Goal: Answer question/provide support: Answer question/provide support

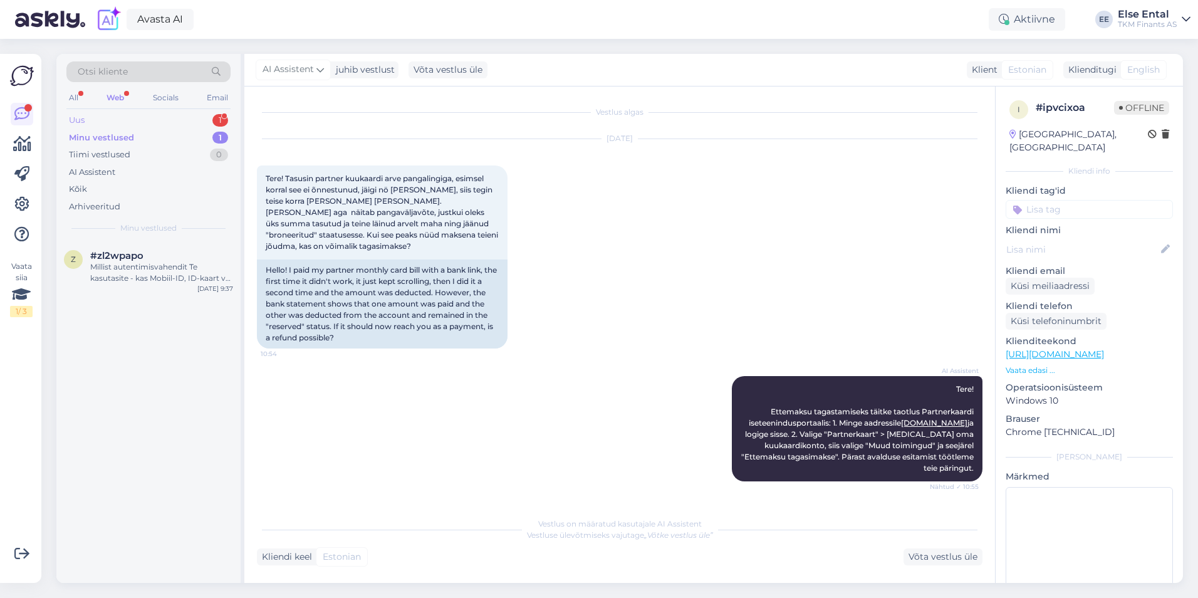
click at [106, 120] on div "Uus 1" at bounding box center [148, 121] width 164 height 18
click at [124, 259] on span "#qnyaw0za" at bounding box center [118, 255] width 56 height 11
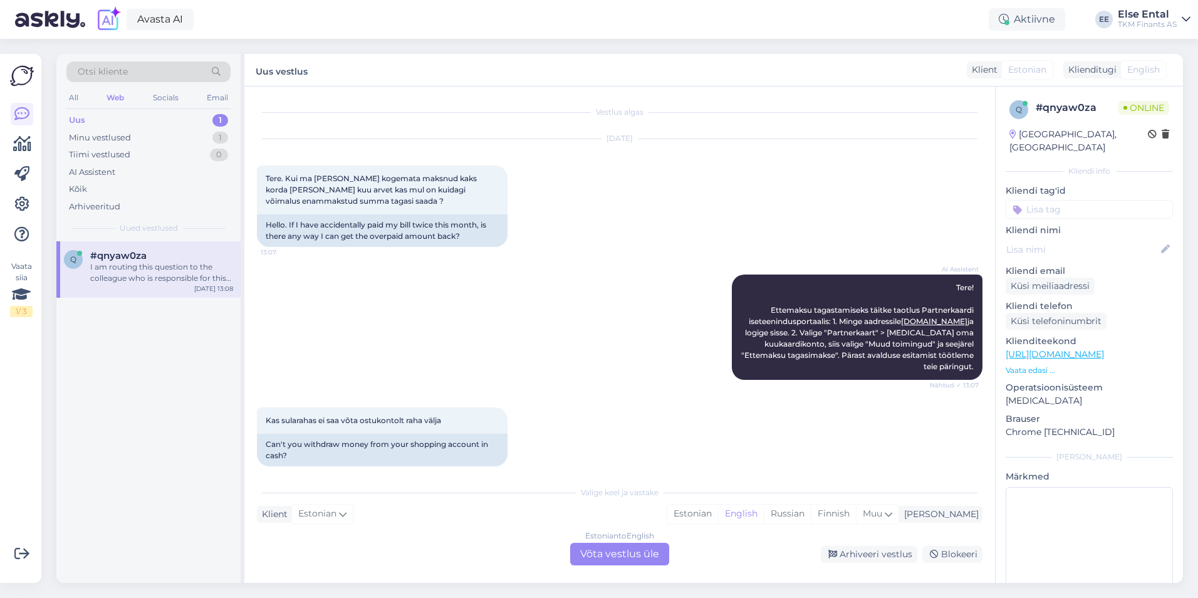
click at [597, 557] on div "Estonian to English Võta vestlus üle" at bounding box center [619, 554] width 99 height 23
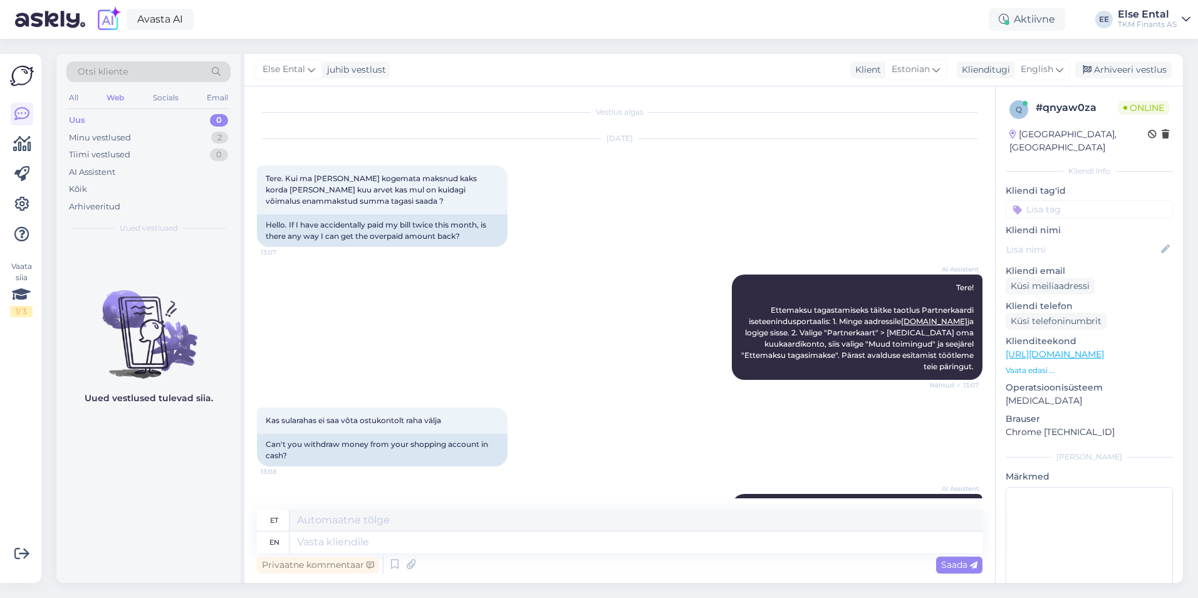
scroll to position [102, 0]
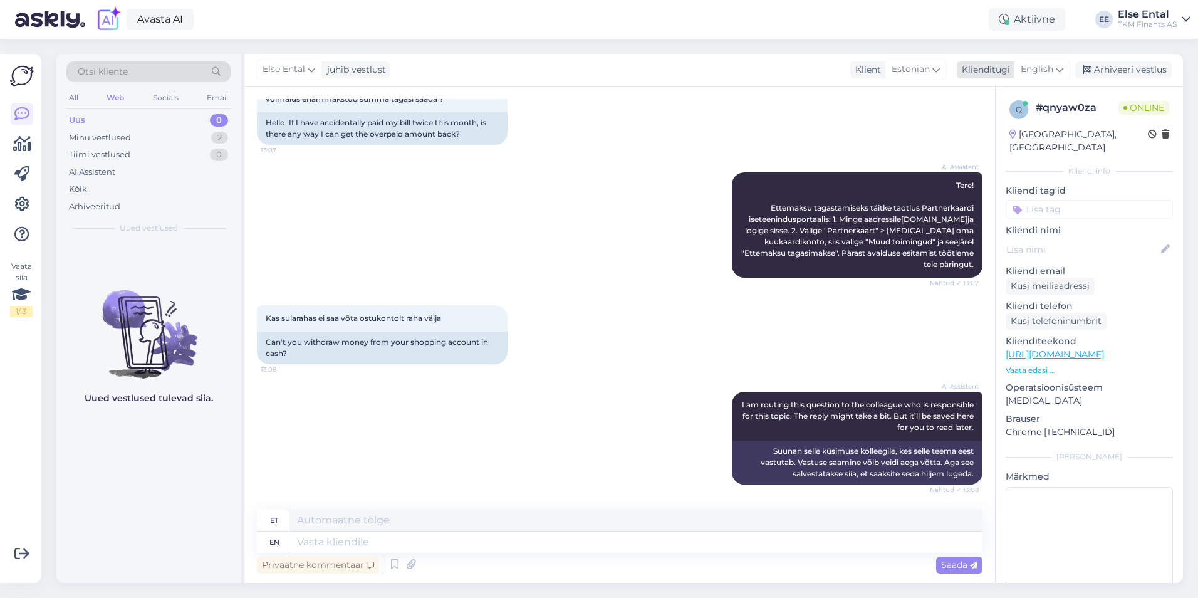
click at [1041, 63] on div "English" at bounding box center [1042, 70] width 56 height 20
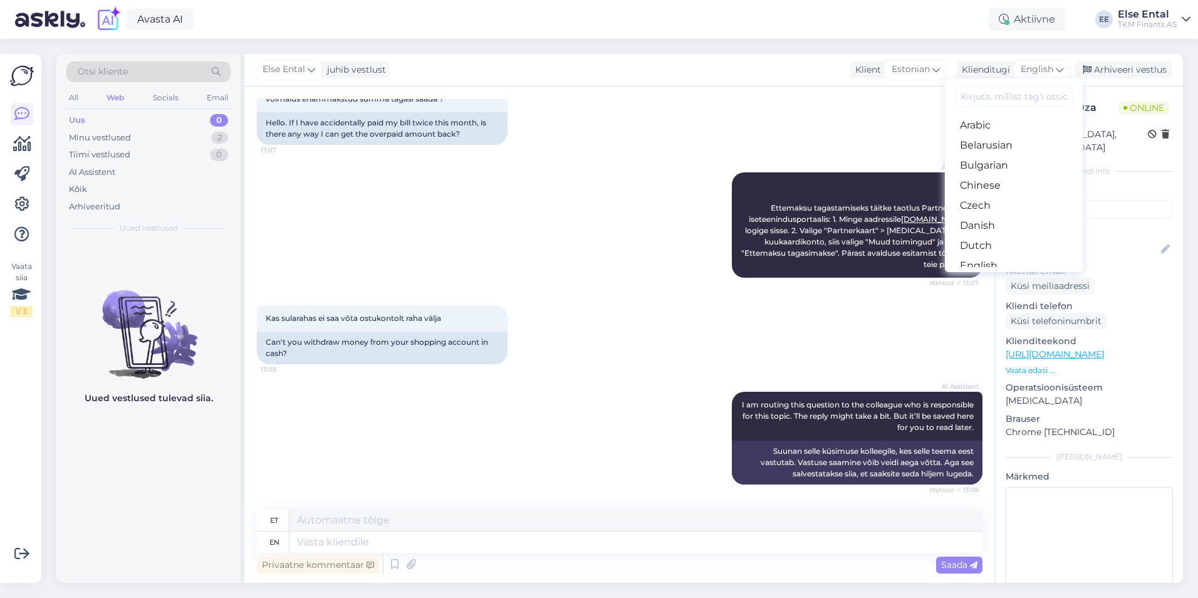
click at [1014, 276] on link "Estonian" at bounding box center [1014, 286] width 138 height 20
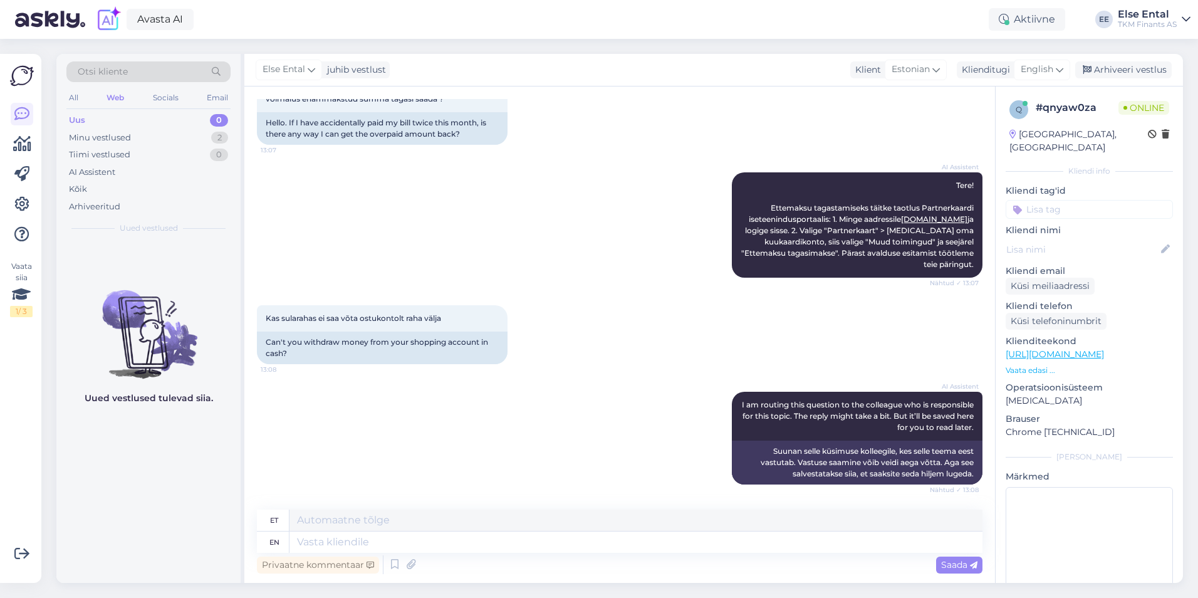
scroll to position [85, 0]
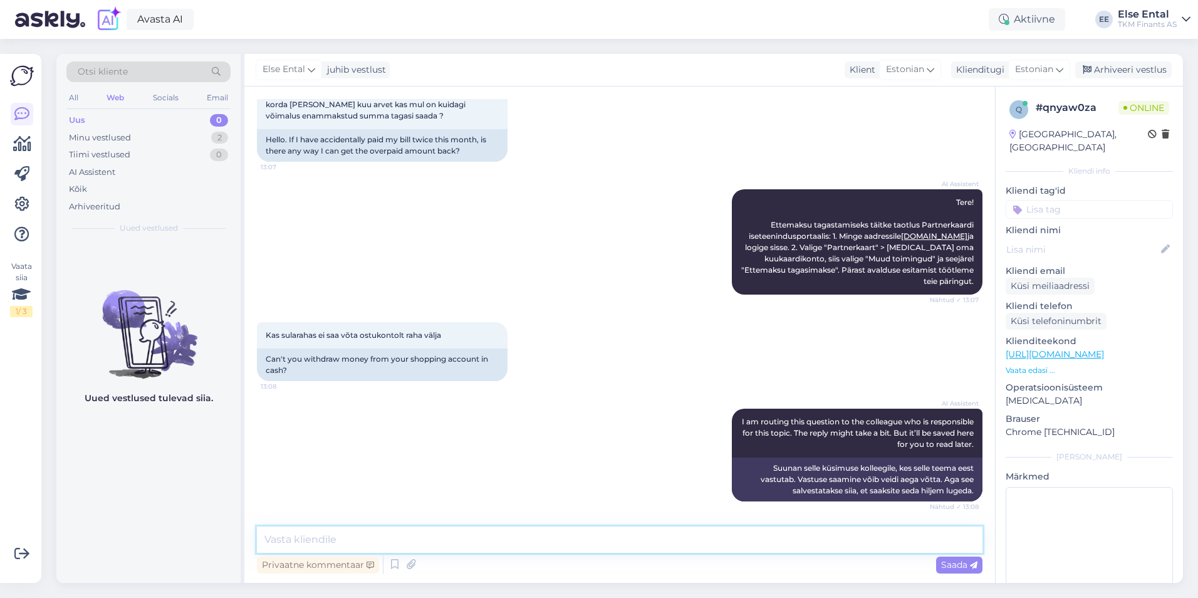
click at [390, 532] on textarea at bounding box center [620, 539] width 726 height 26
click at [498, 540] on textarea "Sularahas pole võimalik" at bounding box center [620, 539] width 726 height 26
type textarea "Sularahas pole võimalik ettemakset tagasi saada. Ettemakse laekub kontole, mill…"
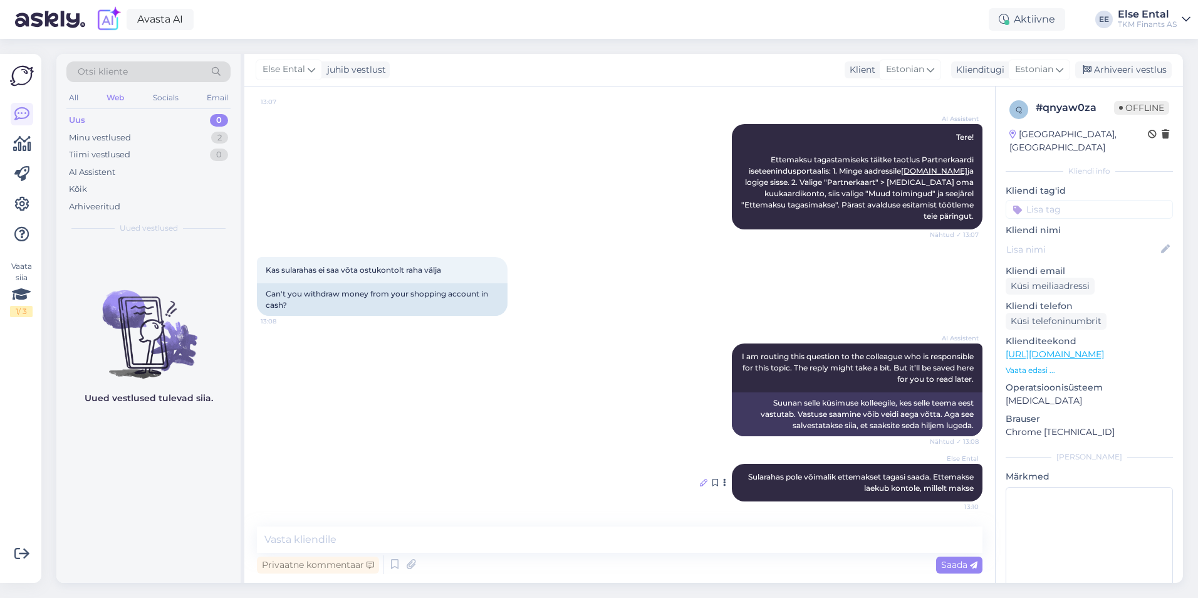
click at [700, 484] on icon at bounding box center [704, 483] width 8 height 8
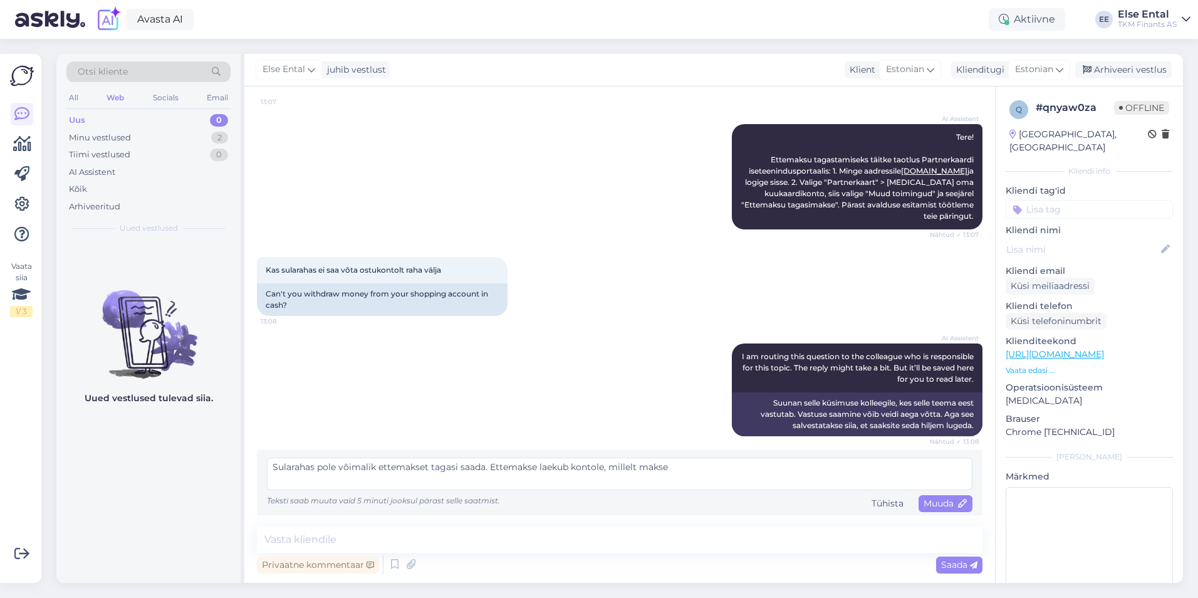
click at [688, 472] on textarea "Sularahas pole võimalik ettemakset tagasi saada. Ettemakse laekub kontole, mill…" at bounding box center [620, 474] width 706 height 33
type textarea "Sularahas pole võimalik ettemakset tagasi saada. Ettemakse laekub kontole, mill…"
click at [937, 506] on span "Muuda" at bounding box center [946, 503] width 44 height 11
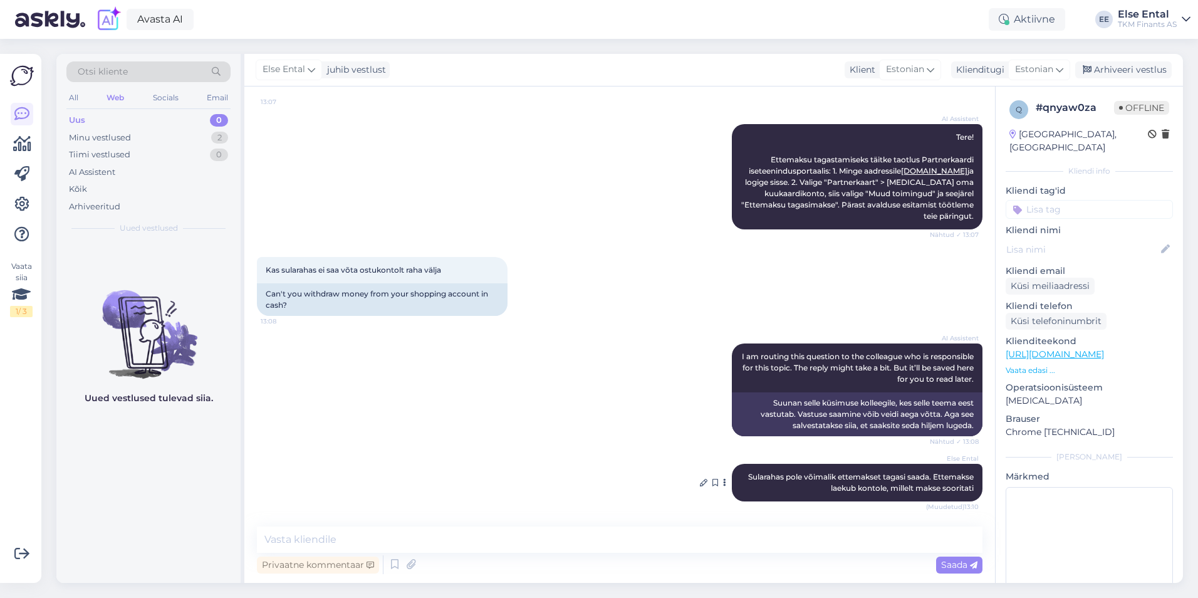
click at [964, 488] on span "Sularahas pole võimalik ettemakset tagasi saada. Ettemakse laekub kontole, mill…" at bounding box center [862, 482] width 228 height 21
click at [724, 551] on textarea at bounding box center [620, 539] width 726 height 26
click at [713, 542] on textarea at bounding box center [620, 539] width 726 height 26
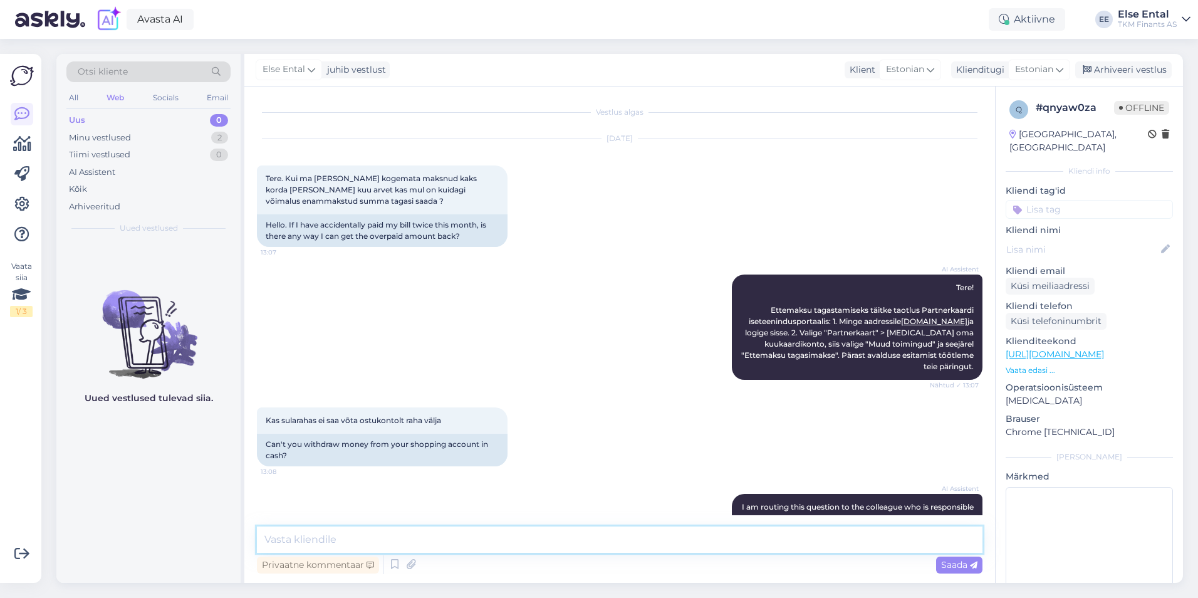
click at [439, 534] on textarea at bounding box center [620, 539] width 726 height 26
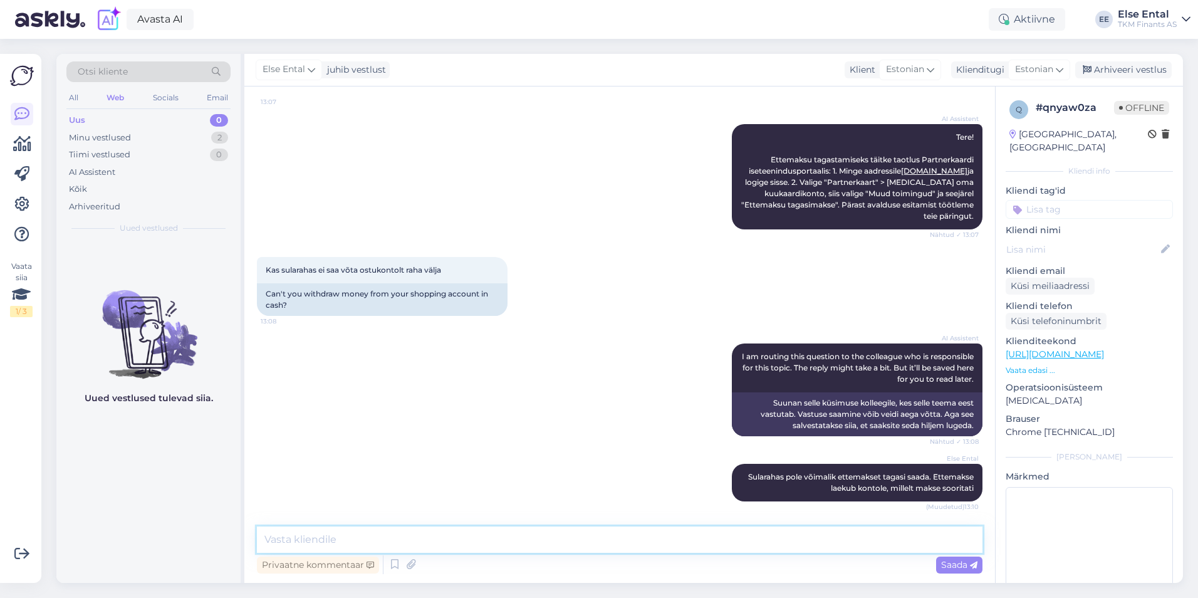
click at [520, 545] on textarea at bounding box center [620, 539] width 726 height 26
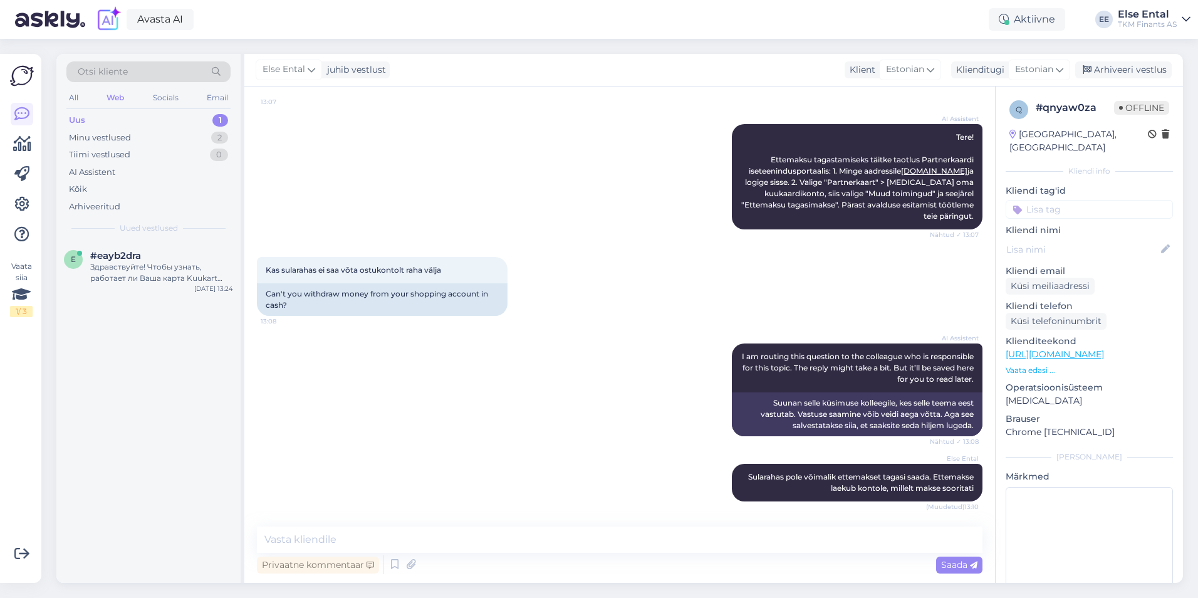
click at [138, 116] on div "Uus 1" at bounding box center [148, 121] width 164 height 18
click at [129, 261] on div "Здравствуйте! Чтобы узнать, работает ли Ваша карта Kuukart или заблокирована, п…" at bounding box center [161, 272] width 143 height 23
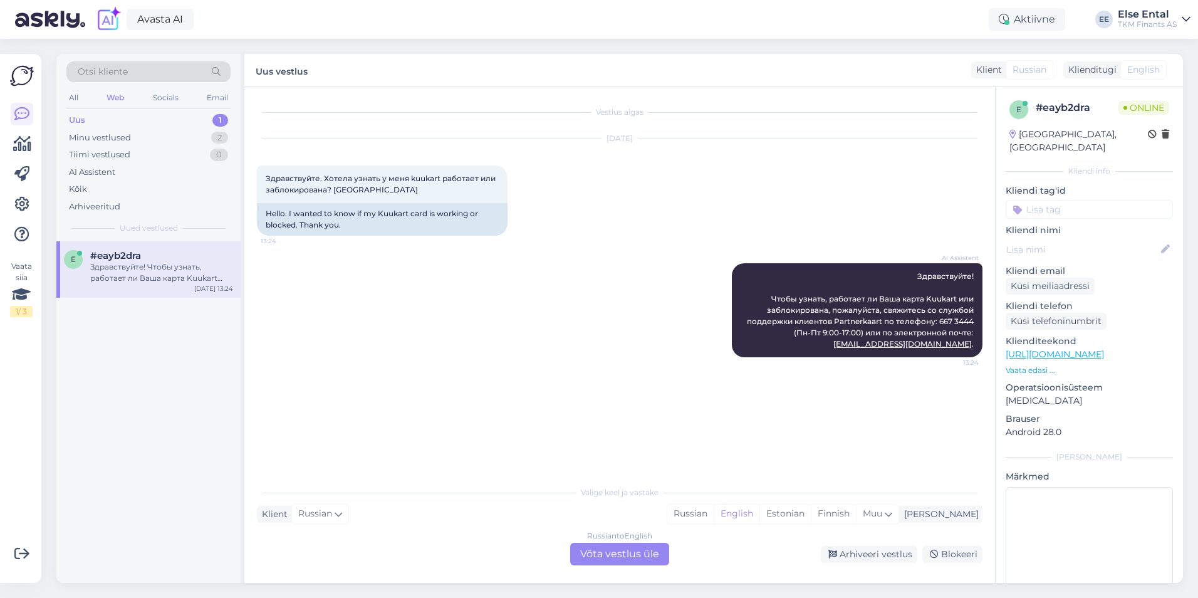
click at [627, 558] on div "Russian to English Võta vestlus üle" at bounding box center [619, 554] width 99 height 23
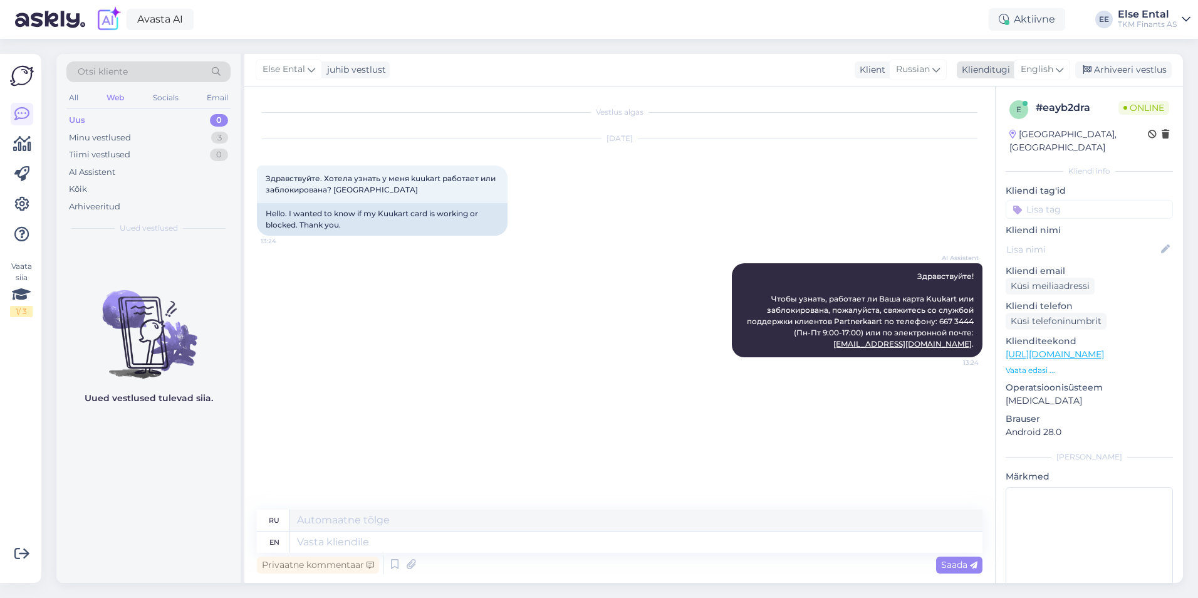
click at [1050, 71] on span "English" at bounding box center [1037, 70] width 33 height 14
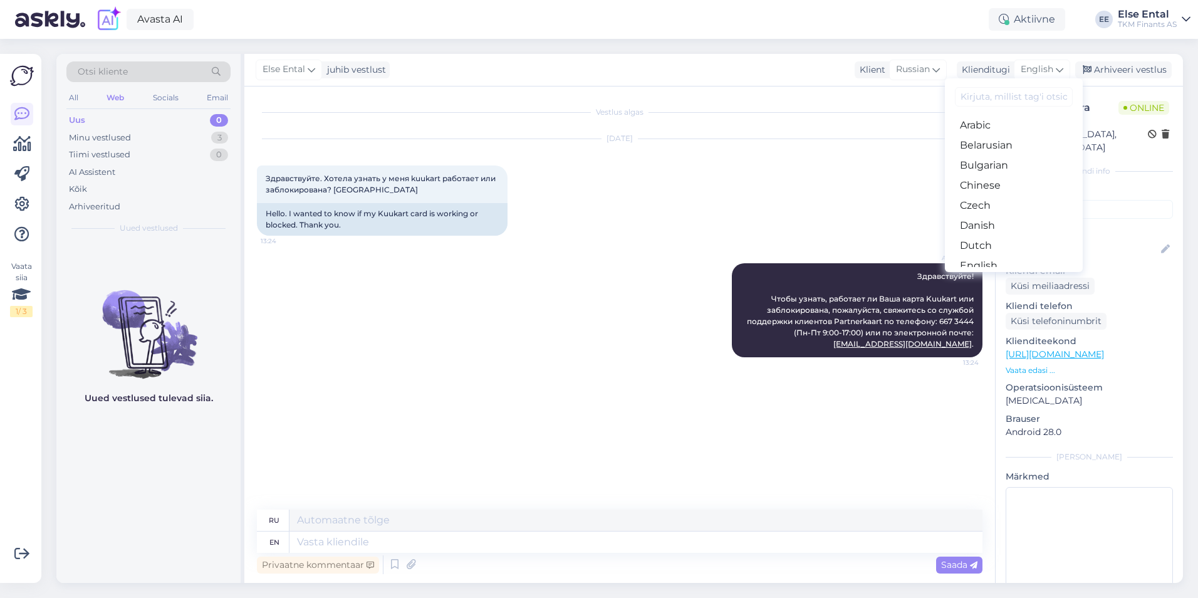
click at [1001, 276] on link "Estonian" at bounding box center [1014, 286] width 138 height 20
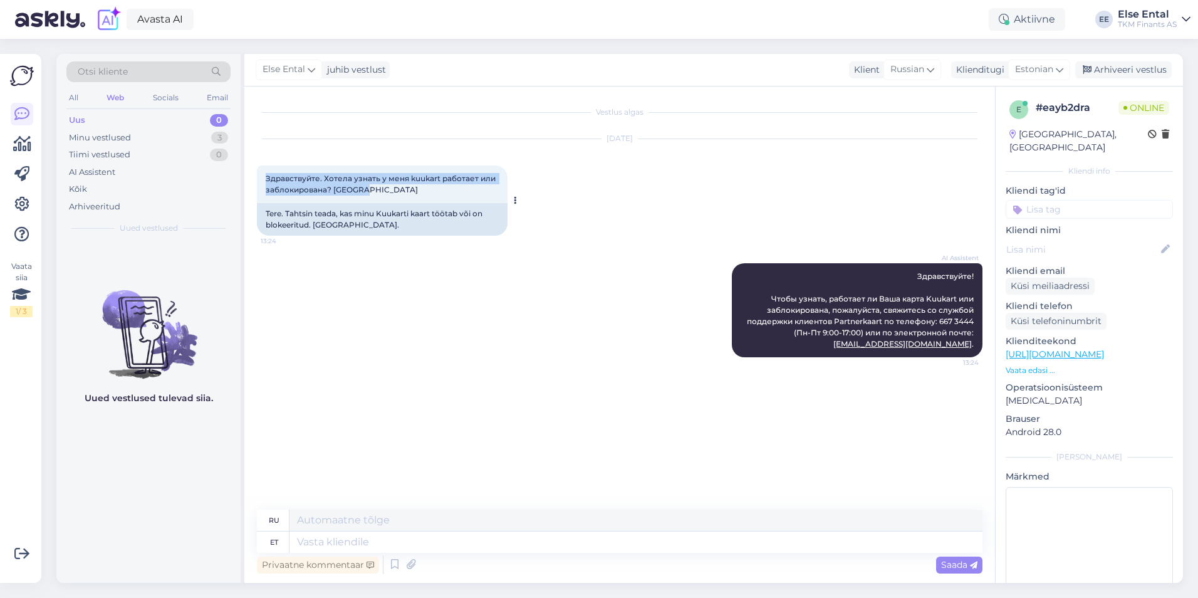
drag, startPoint x: 399, startPoint y: 189, endPoint x: 265, endPoint y: 175, distance: 134.8
click at [265, 175] on div "Здравствуйте. Хотела узнать у меня kuukart работает или заблокирована? Спасибо …" at bounding box center [382, 184] width 251 height 38
copy span "Здравствуйте. Хотела узнать у меня kuukart работает или заблокирована? [GEOGRAP…"
click at [392, 567] on icon at bounding box center [394, 564] width 15 height 19
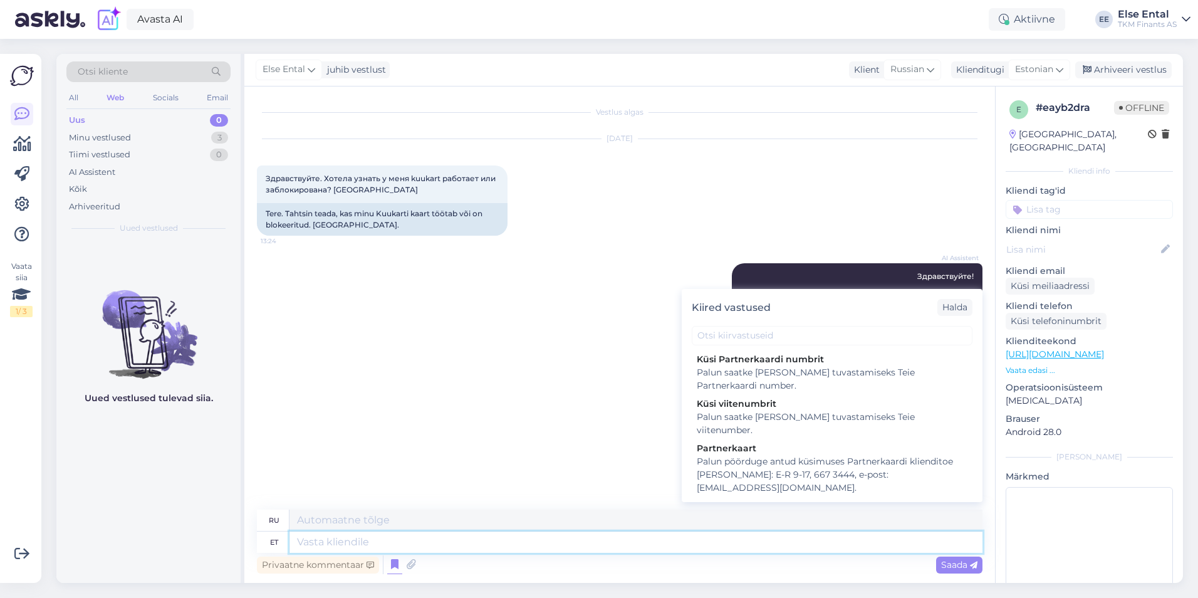
click at [449, 537] on textarea at bounding box center [636, 541] width 693 height 21
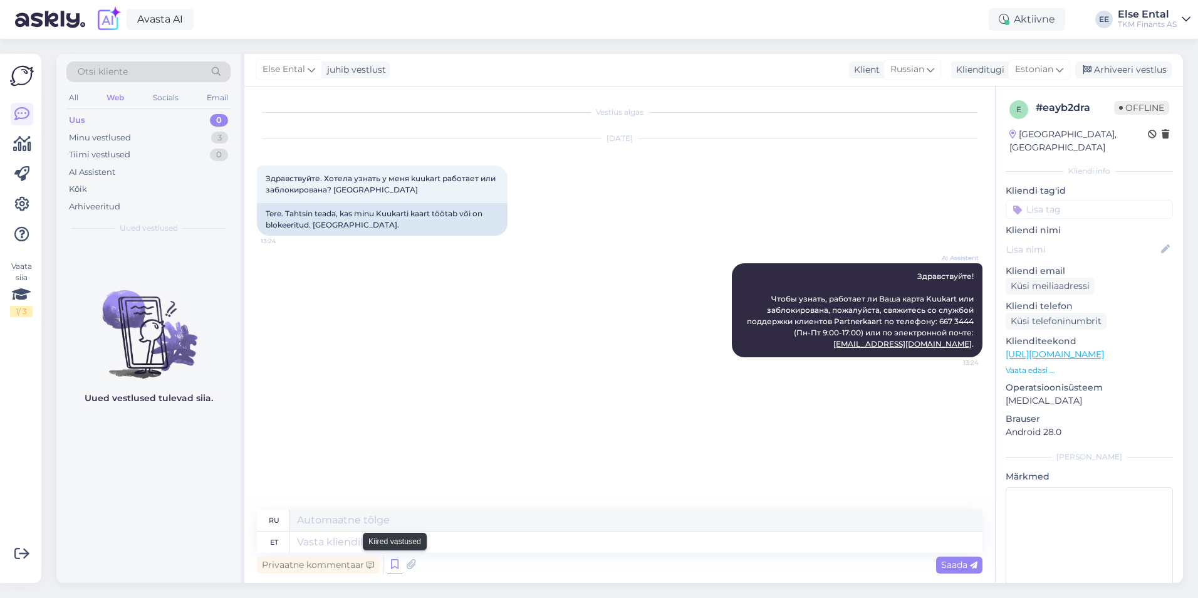
click at [397, 559] on icon at bounding box center [394, 564] width 15 height 19
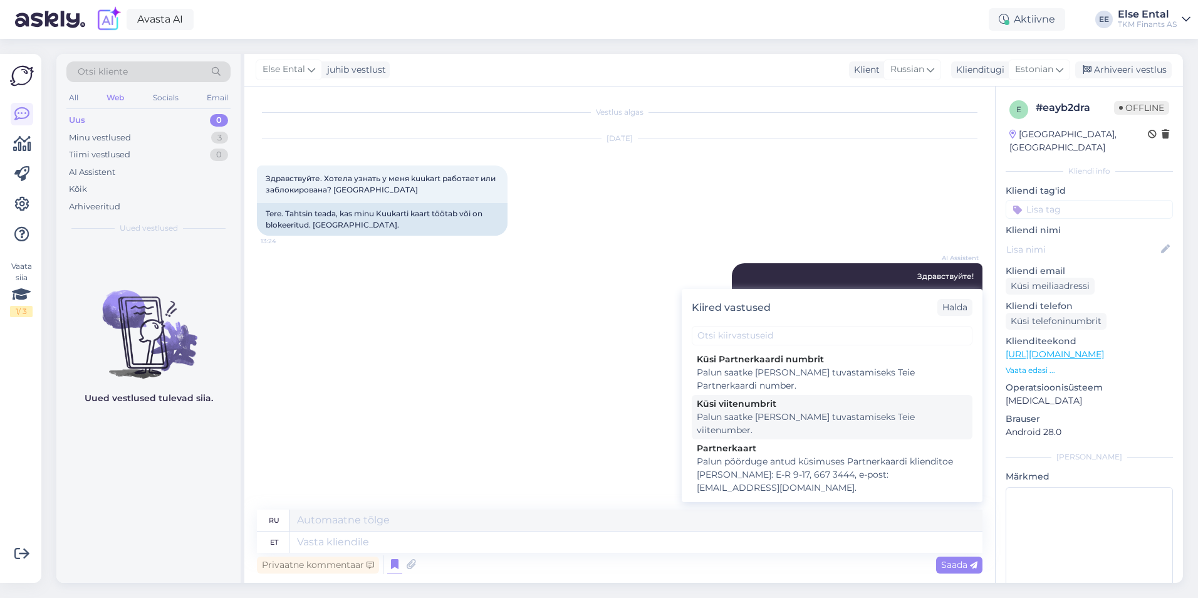
click at [747, 413] on div "Palun saatke [PERSON_NAME] tuvastamiseks Teie viitenumber." at bounding box center [832, 424] width 271 height 26
type textarea "Пожалуйста, пришлите нам свой регистрационный номер, чтобы мы могли вас идентиф…"
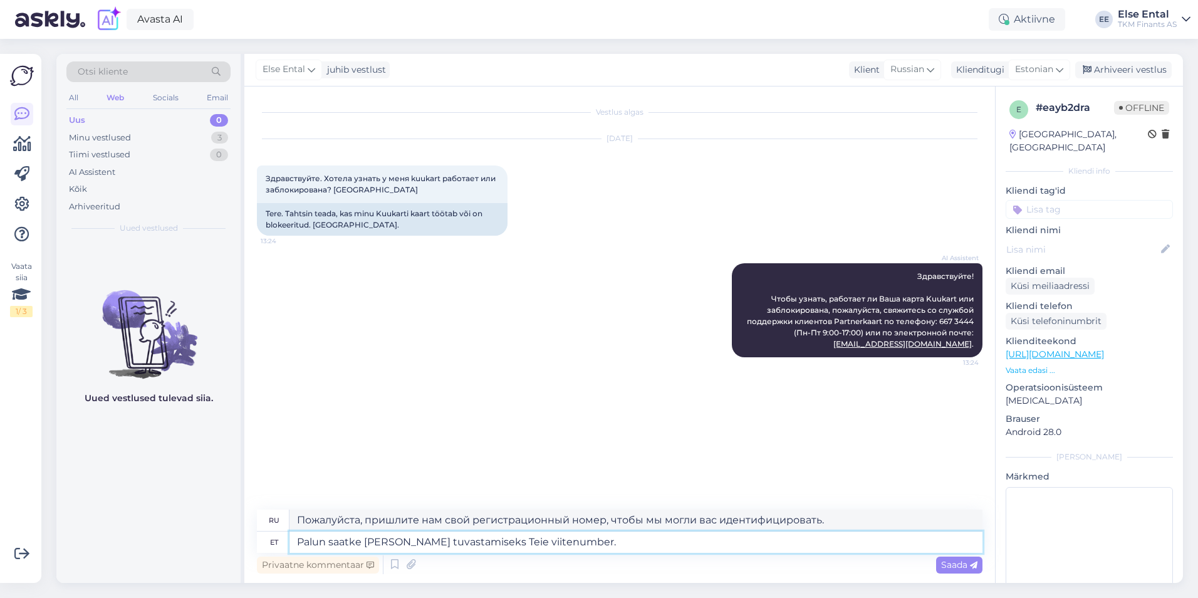
click at [650, 543] on textarea "Palun saatke [PERSON_NAME] tuvastamiseks Teie viitenumber." at bounding box center [636, 541] width 693 height 21
type textarea "Palun saatke [PERSON_NAME] tuvastamiseks Teie viitenumber. või"
type textarea "Пожалуйста, пришлите нам свой регистрационный номер, чтобы мы могли вас идентиф…"
type textarea "Palun saatke [PERSON_NAME] tuvastamiseks Teie viitenumber"
type textarea "Пожалуйста, пришлите нам свой регистрационный номер, чтобы мы могли вас идентиф…"
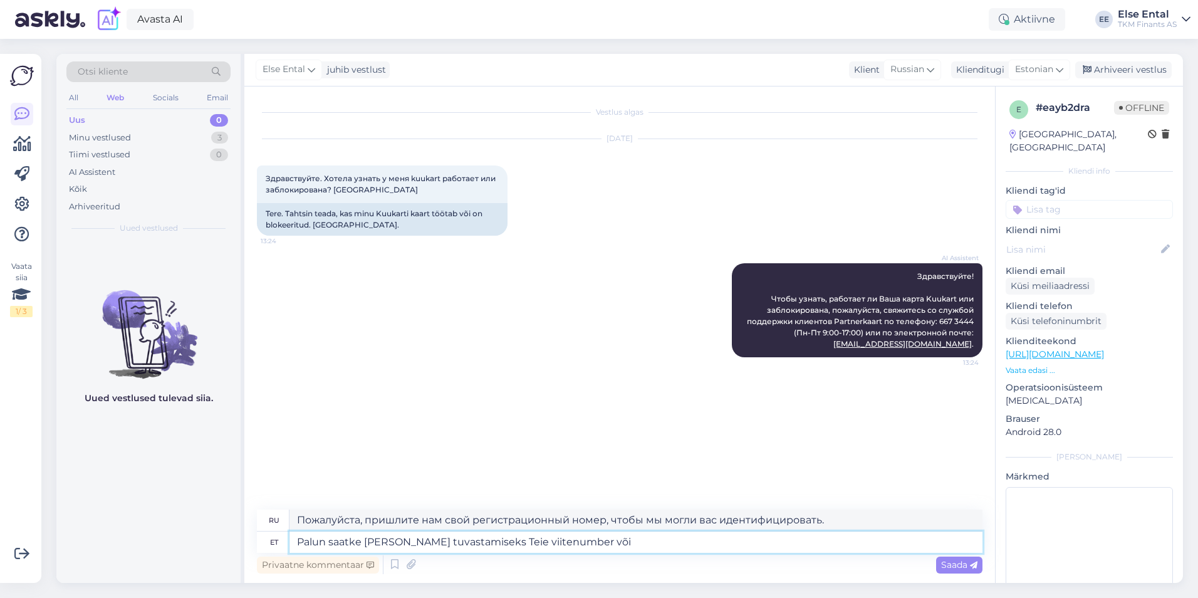
type textarea "Palun saatke [PERSON_NAME] tuvastamiseks Teie viitenumber või P"
type textarea "Пожалуйста, пришлите нам свой регистрационный номер, чтобы мы могли идентифицир…"
type textarea "Palun saatke [PERSON_NAME] tuvastamiseks Teie viitenumber või Partnerkaardi n"
type textarea "Пожалуйста, пришлите нам свой регистрационный номер или карту партнера для ваше…"
type textarea "Palun saatke [PERSON_NAME] tuvastamiseks Teie viitenumber või Partnerkaardi num…"
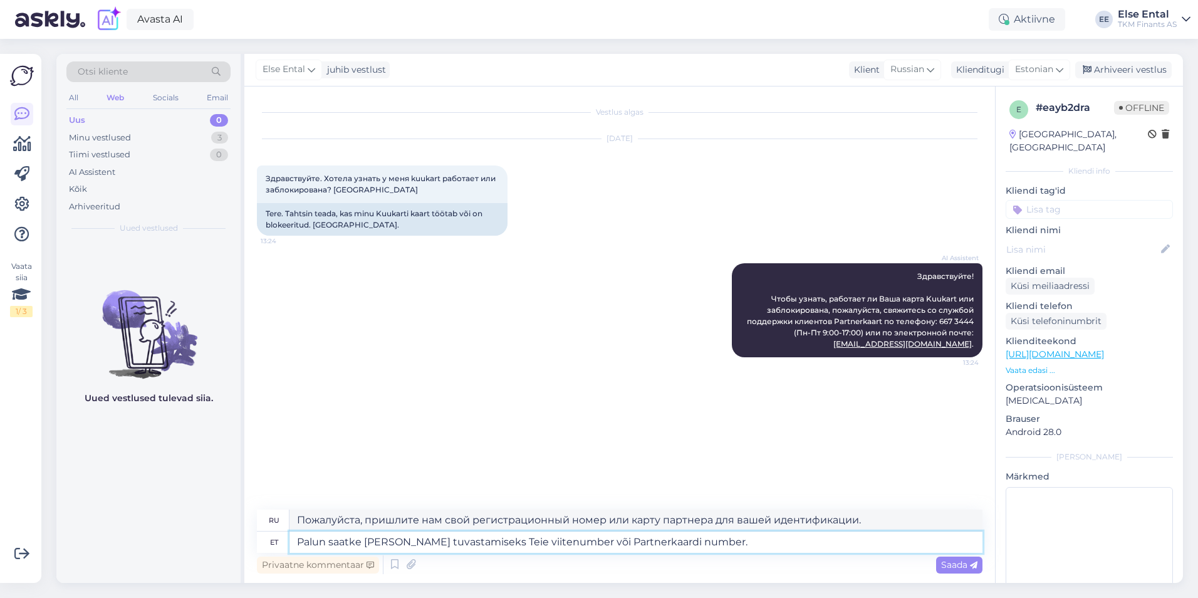
type textarea "Пожалуйста, пришлите нам свой регистрационный номер или номер партнерской карты…"
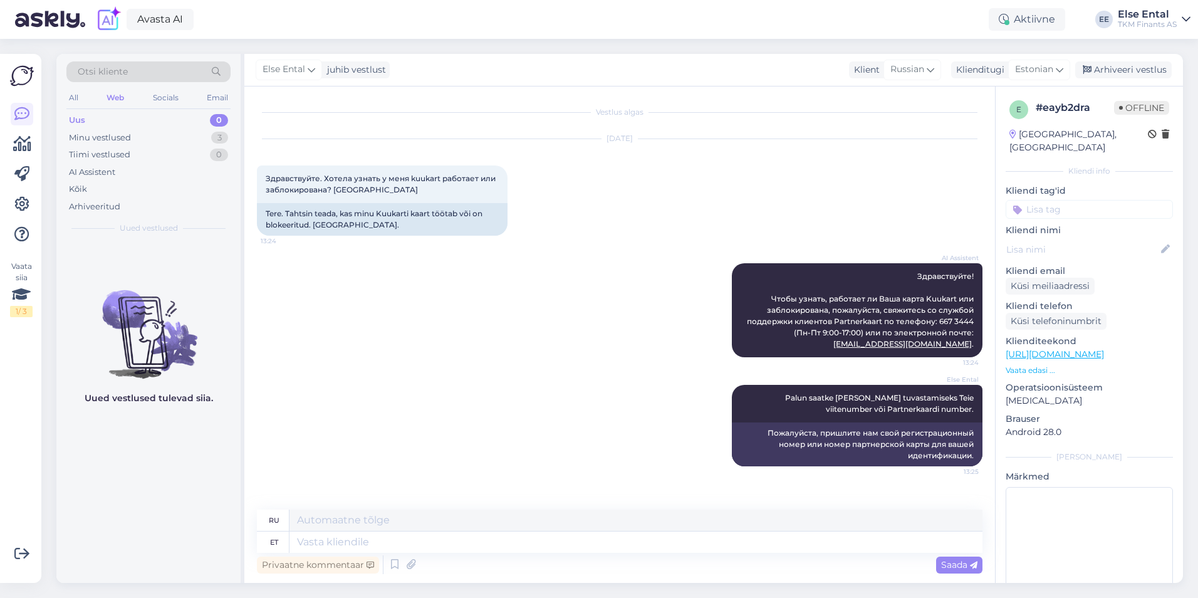
click at [13, 479] on div "Vaata siia 1 / 3" at bounding box center [22, 318] width 24 height 509
click at [440, 548] on textarea at bounding box center [636, 541] width 693 height 21
click at [128, 142] on div "Minu vestlused" at bounding box center [100, 138] width 62 height 13
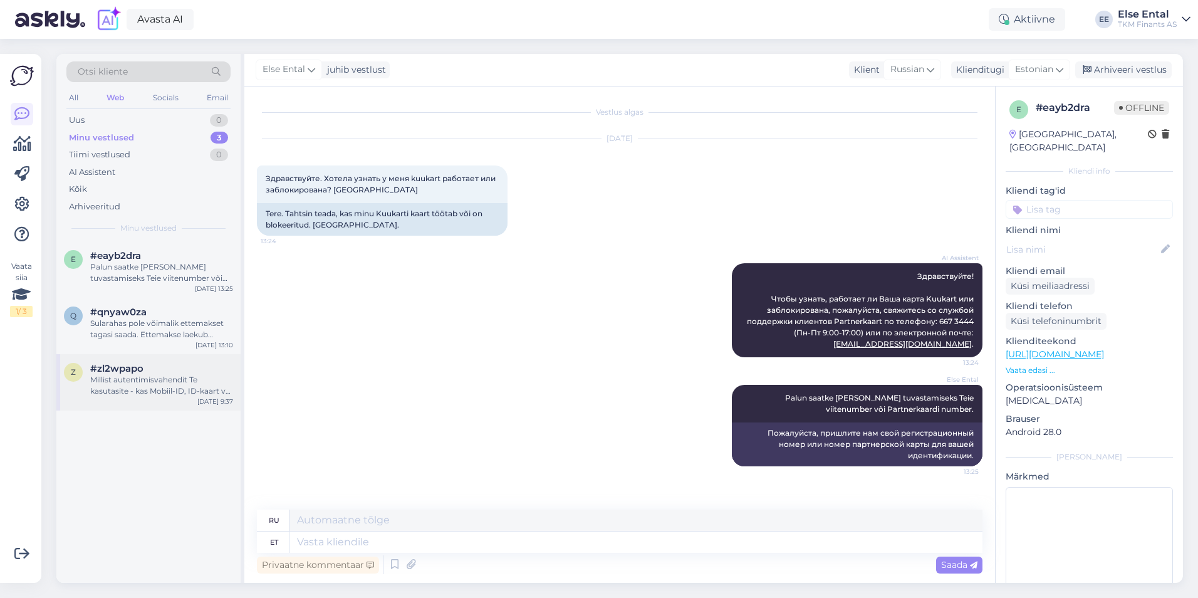
click at [149, 372] on div "#zl2wpapo" at bounding box center [161, 368] width 143 height 11
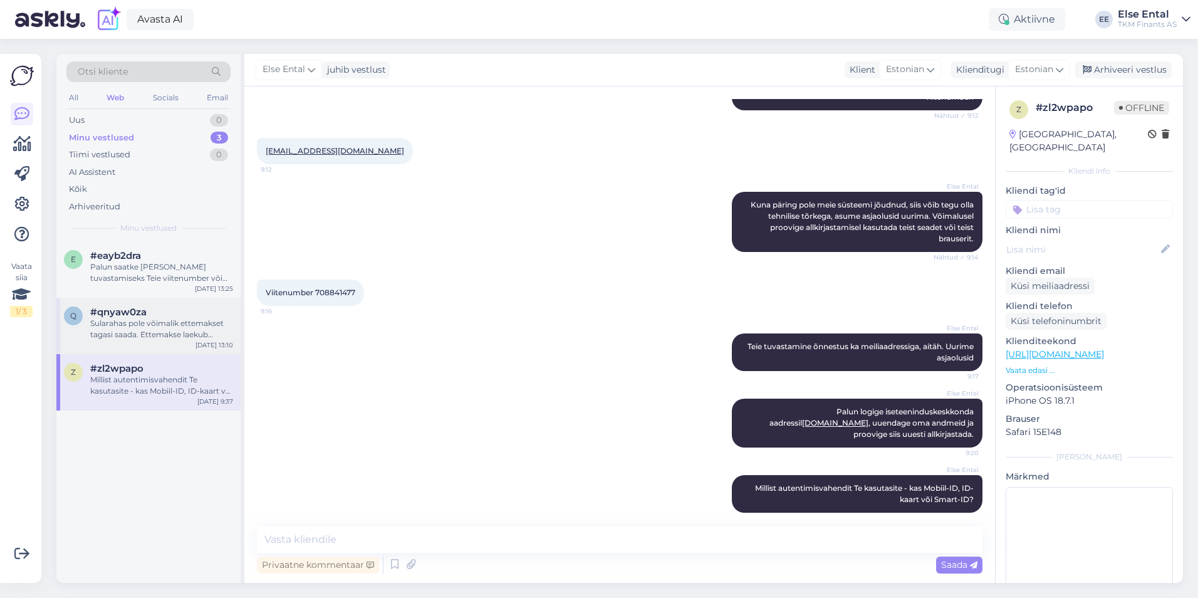
click at [125, 328] on div "Sularahas pole võimalik ettemakset tagasi saada. Ettemakse laekub kontole, mill…" at bounding box center [161, 329] width 143 height 23
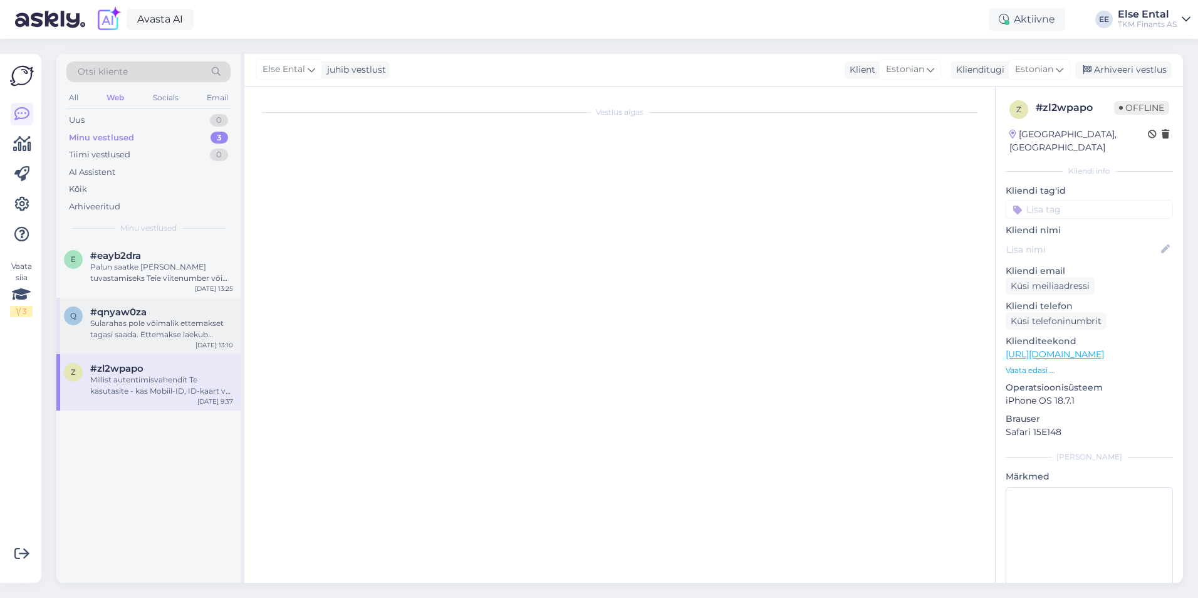
scroll to position [150, 0]
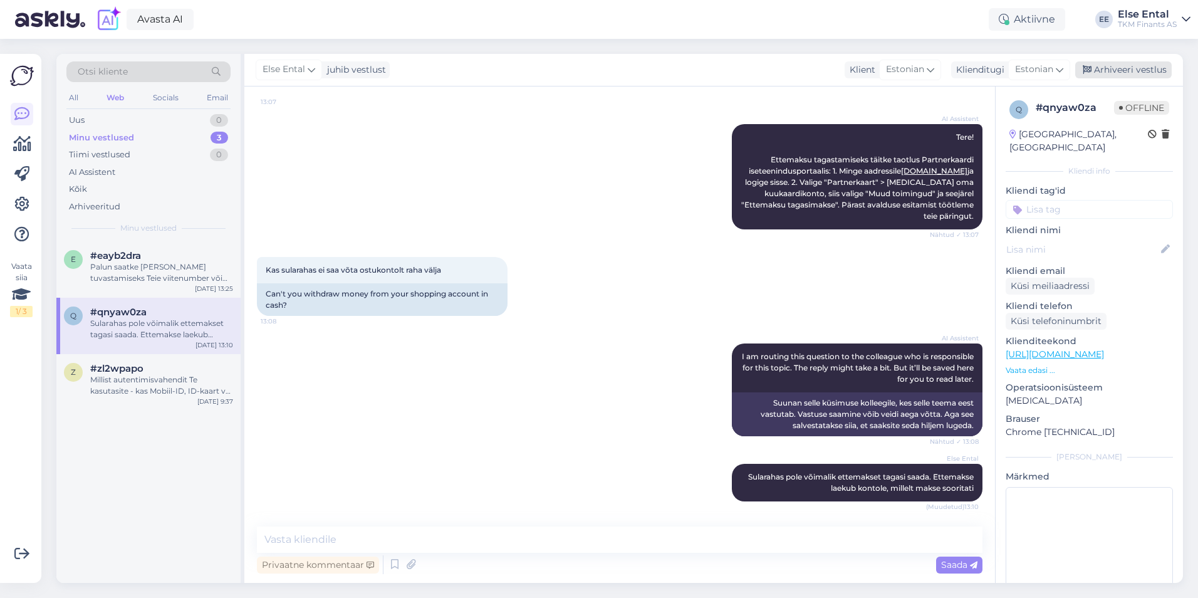
click at [1131, 66] on div "Arhiveeri vestlus" at bounding box center [1124, 69] width 97 height 17
